Goal: Go to known website: Access a specific website the user already knows

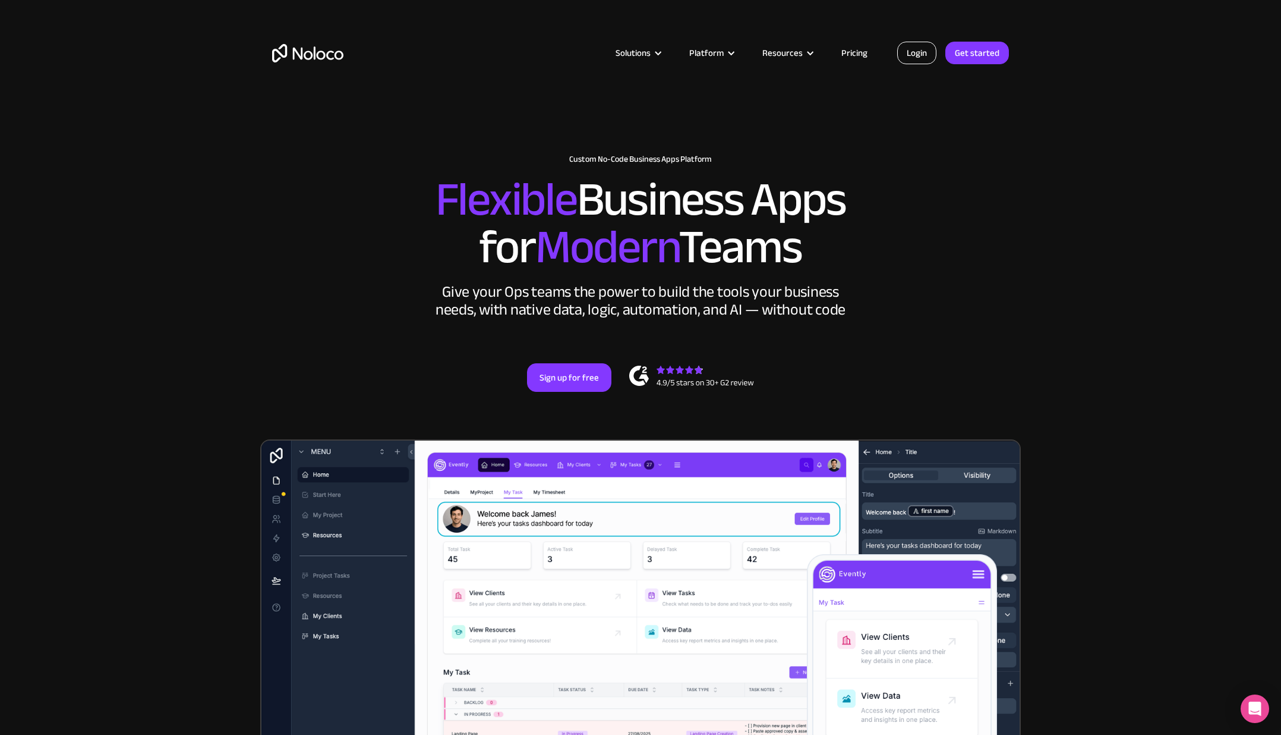
click at [912, 51] on link "Login" at bounding box center [917, 53] width 39 height 23
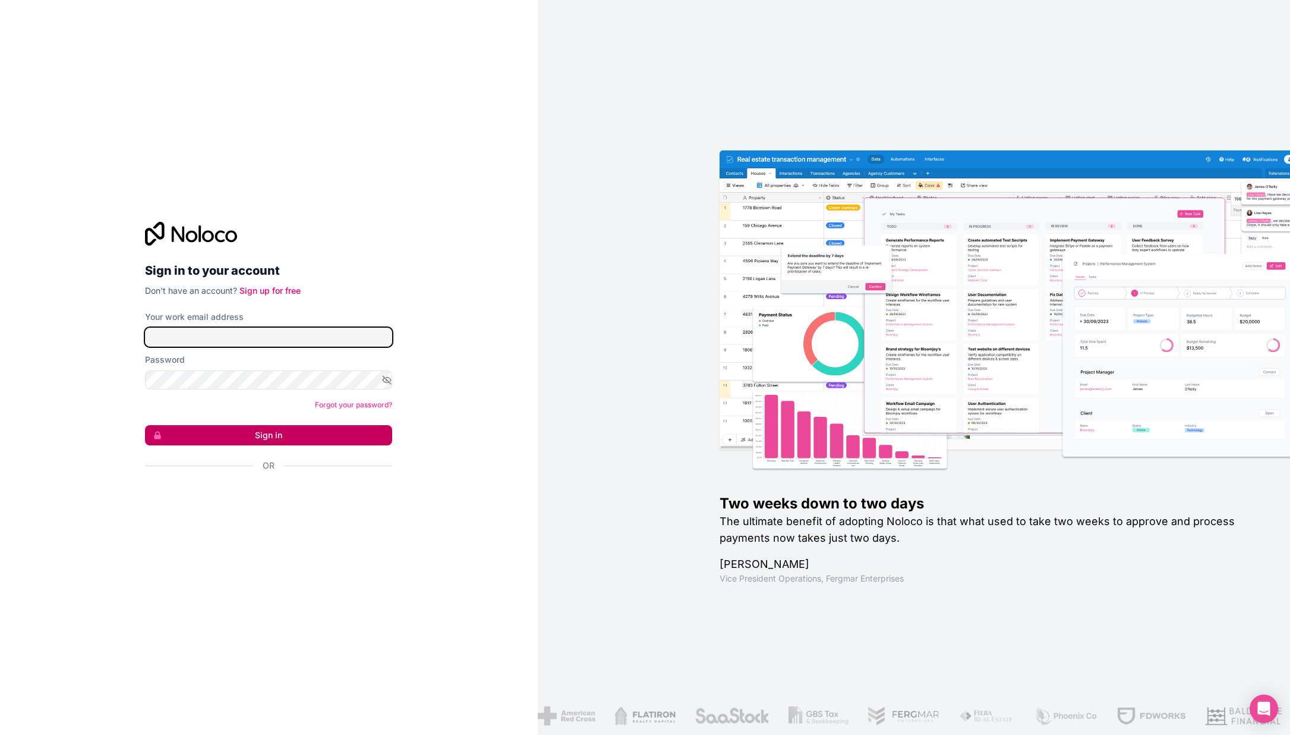
type input "ben.marsh@crewalamode.com"
click at [230, 441] on button "Sign in" at bounding box center [268, 435] width 247 height 20
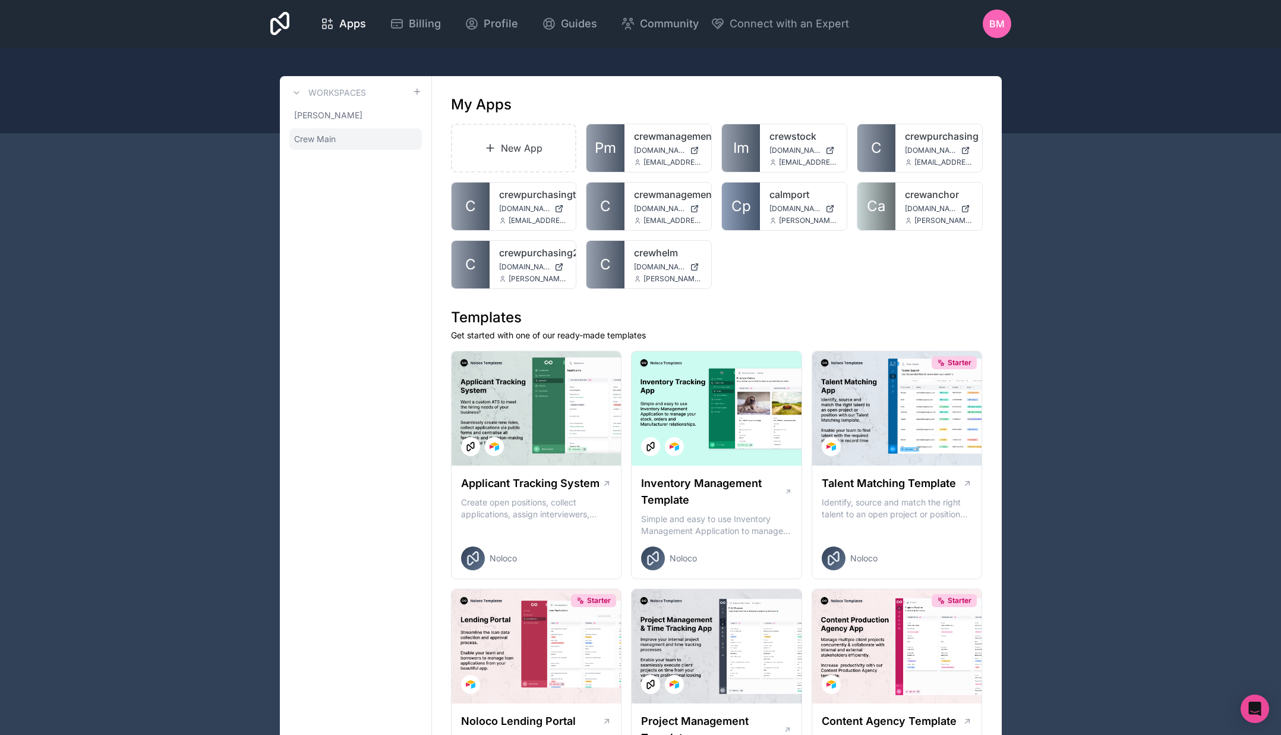
click at [340, 141] on link "Crew Main" at bounding box center [355, 138] width 133 height 21
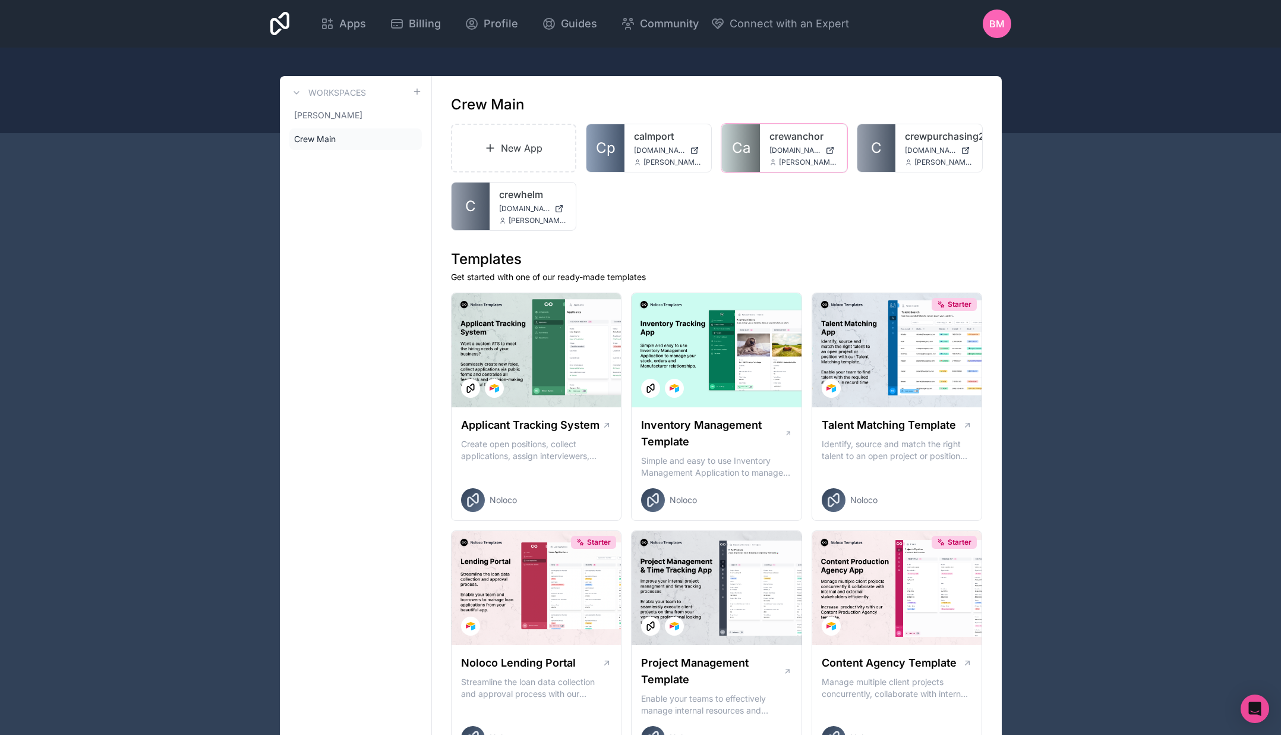
click at [774, 146] on span "crewanchor.noloco.co" at bounding box center [795, 151] width 51 height 10
